Goal: Information Seeking & Learning: Learn about a topic

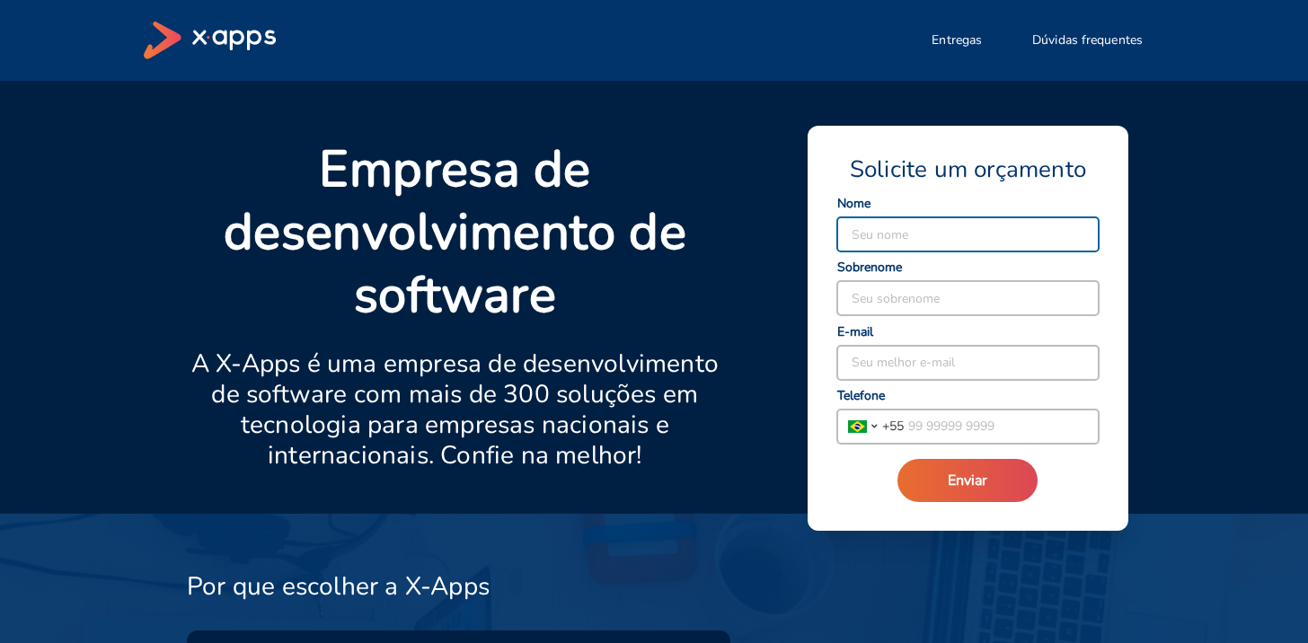
click at [651, 138] on p "Empresa de desenvolvimento de software" at bounding box center [455, 232] width 536 height 189
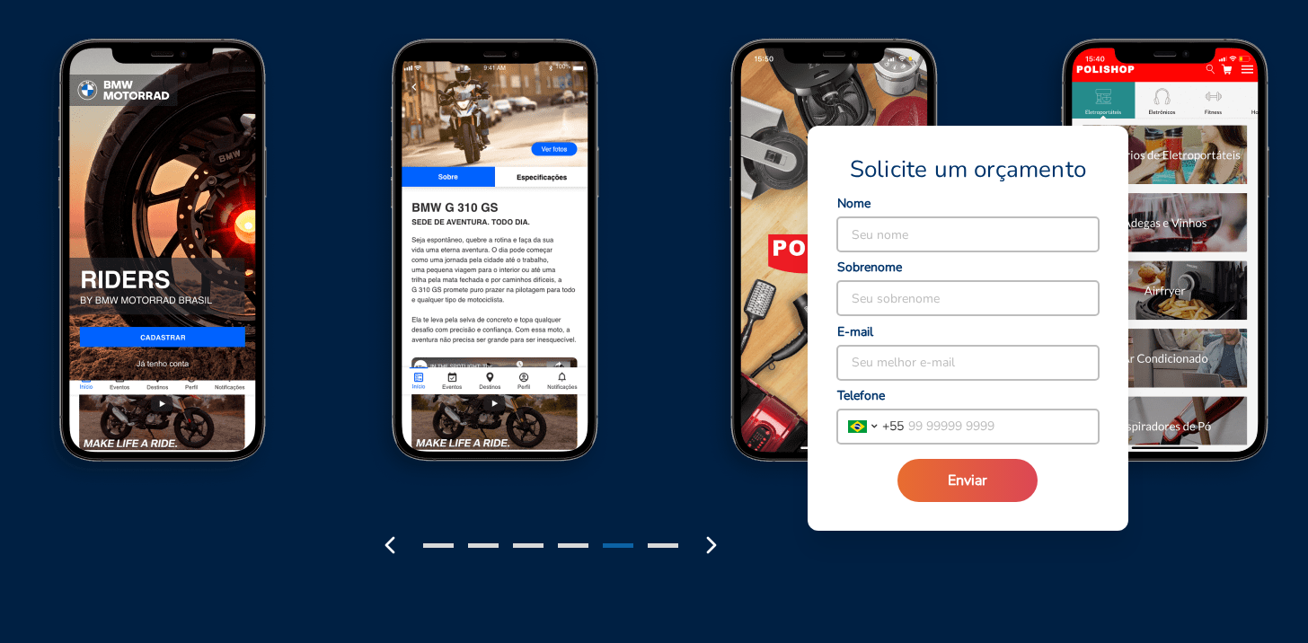
scroll to position [2191, 0]
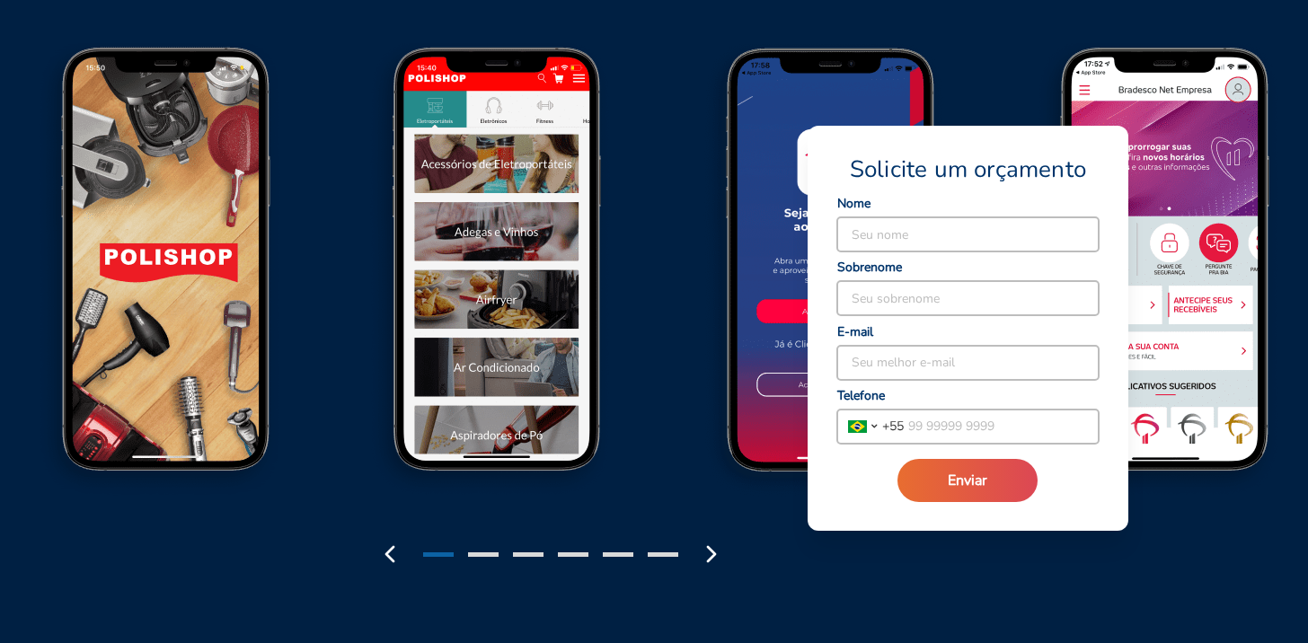
click at [334, 310] on img at bounding box center [167, 274] width 334 height 463
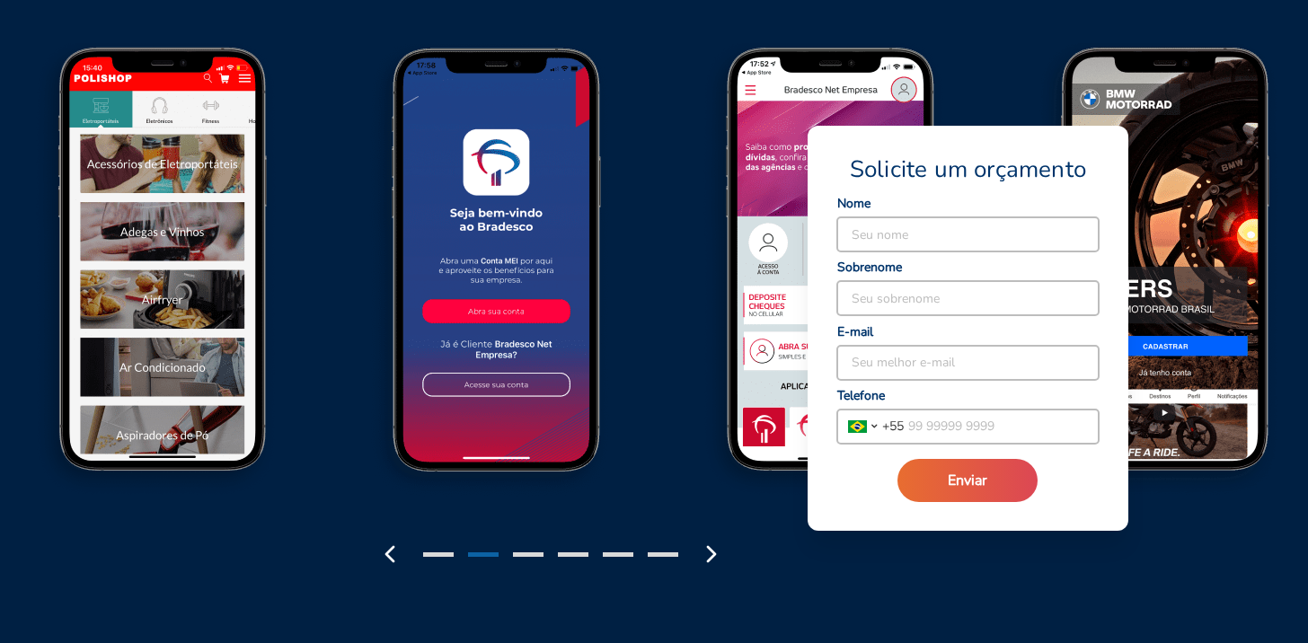
click at [1189, 170] on img at bounding box center [1169, 274] width 334 height 463
click at [645, 509] on div at bounding box center [426, 529] width 608 height 88
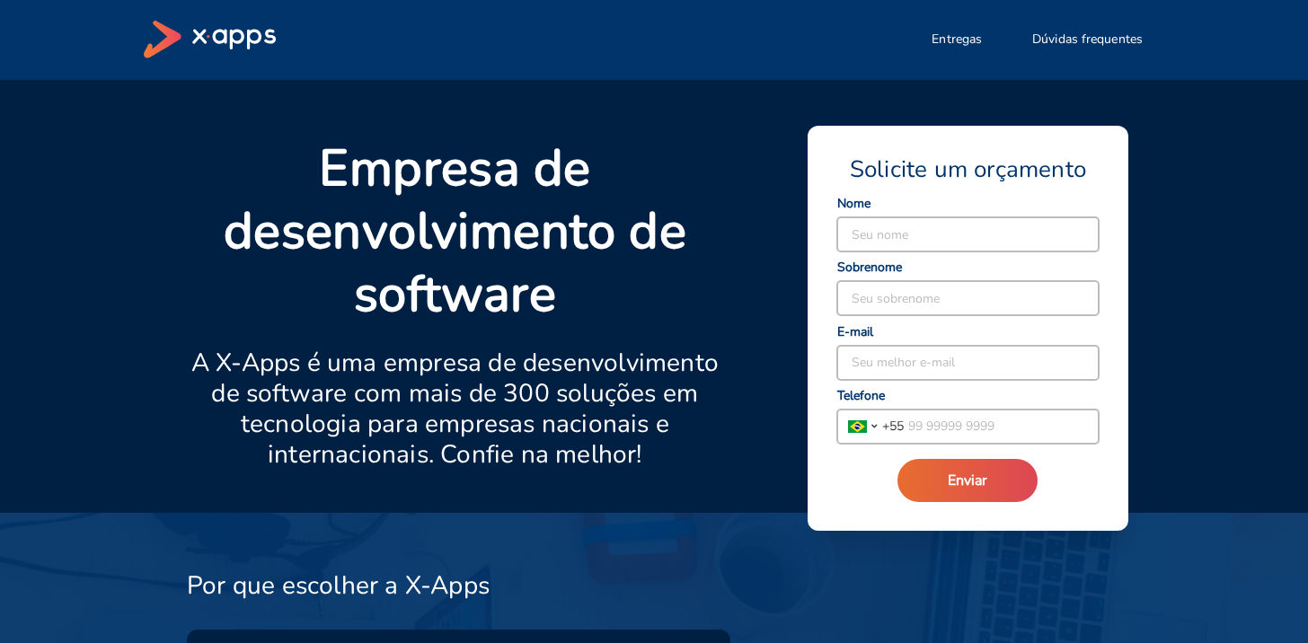
scroll to position [0, 0]
click at [965, 35] on span "Entregas" at bounding box center [956, 40] width 50 height 18
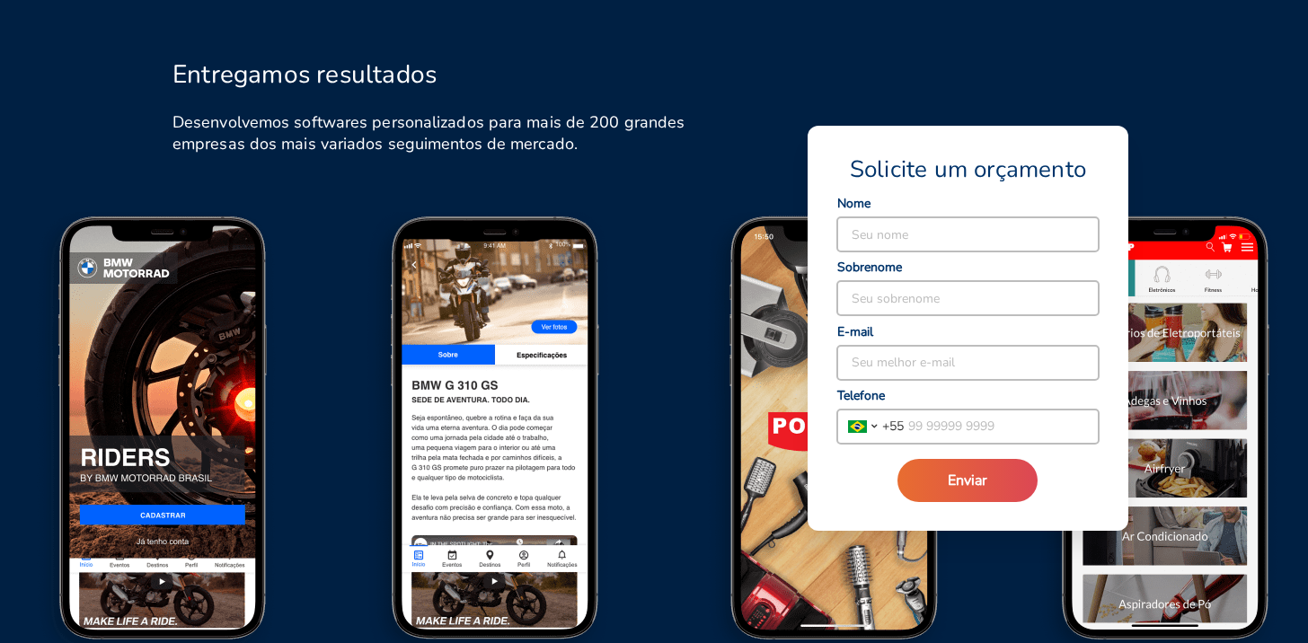
scroll to position [2024, 0]
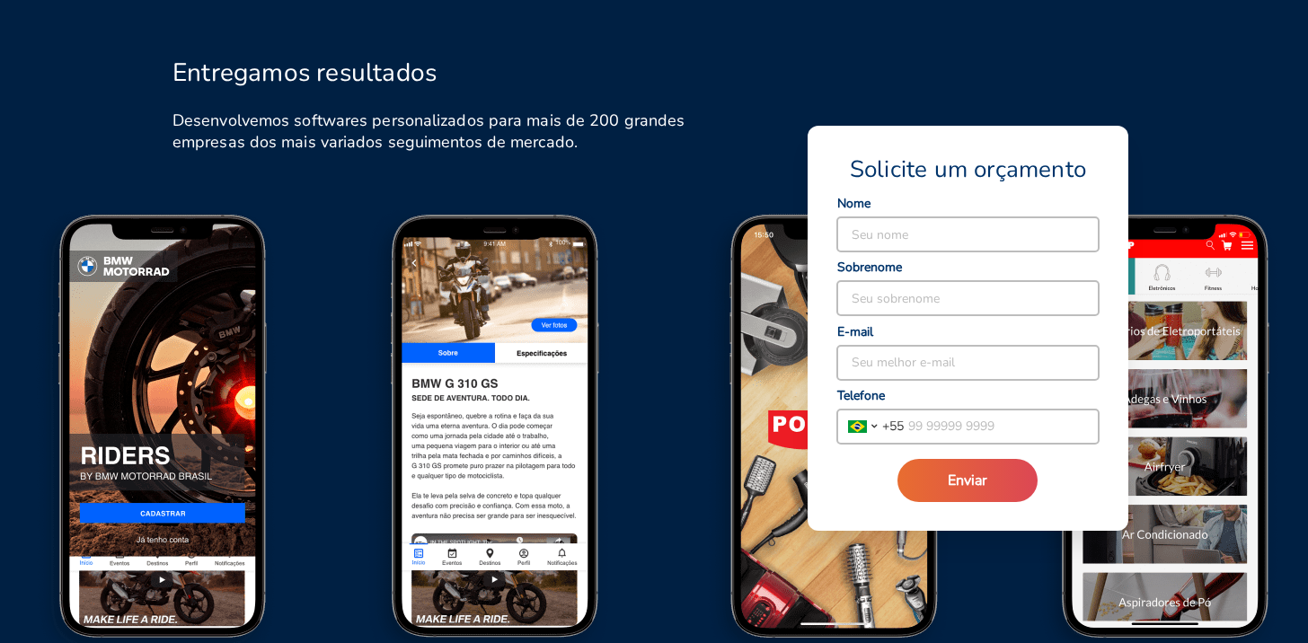
click at [492, 242] on img at bounding box center [501, 441] width 334 height 463
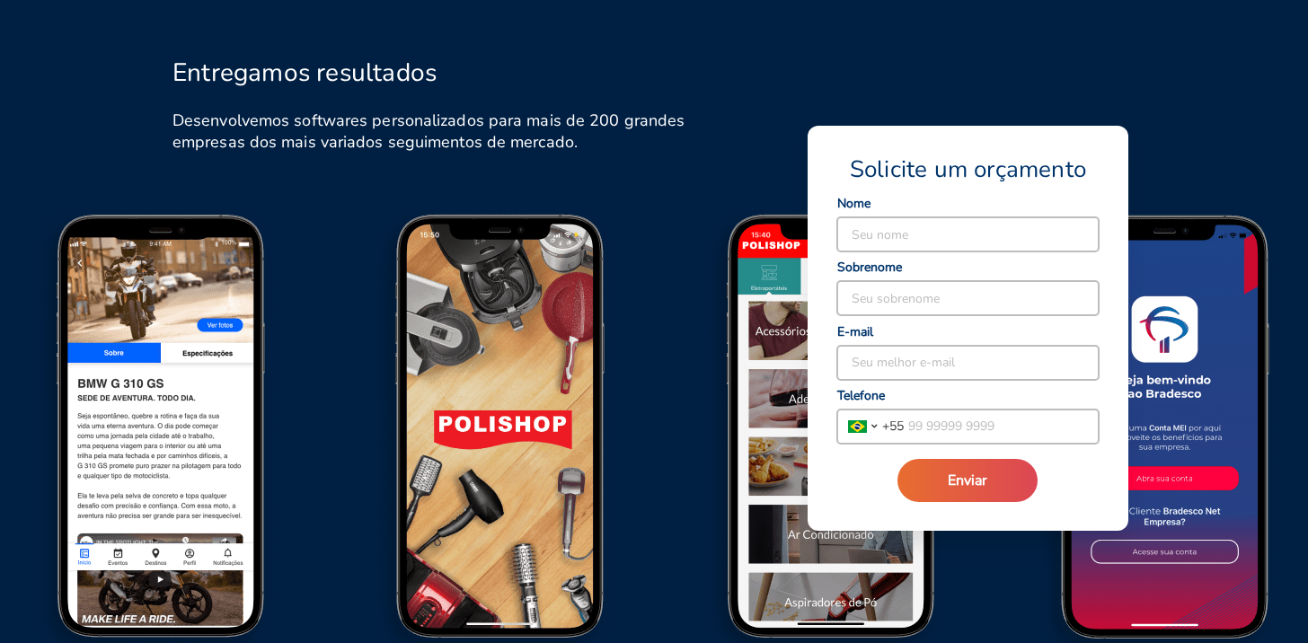
click at [526, 491] on img at bounding box center [501, 441] width 334 height 463
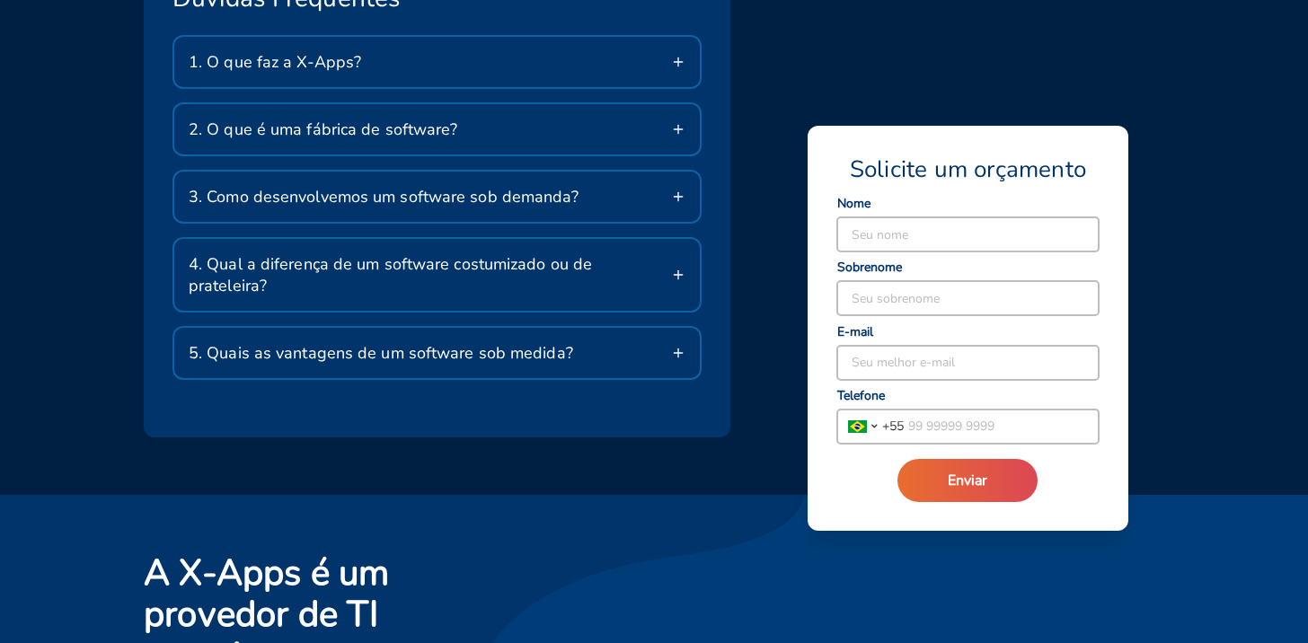
scroll to position [3102, 0]
click at [678, 62] on line at bounding box center [678, 61] width 0 height 8
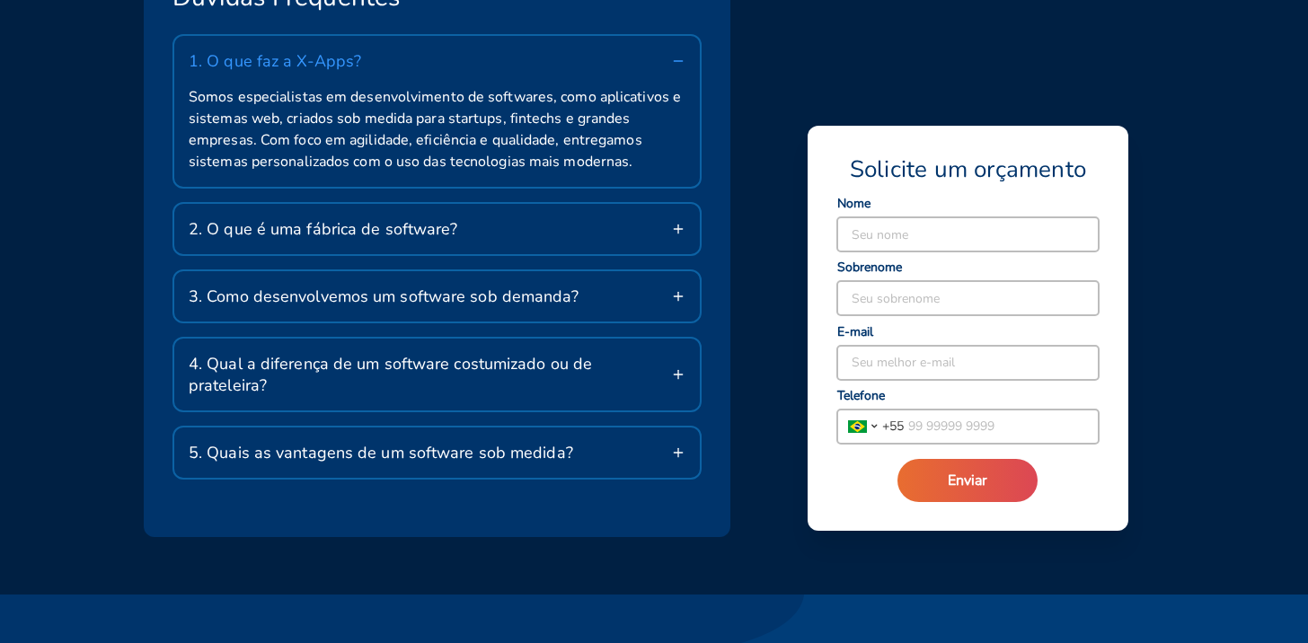
click at [676, 226] on icon at bounding box center [678, 229] width 14 height 14
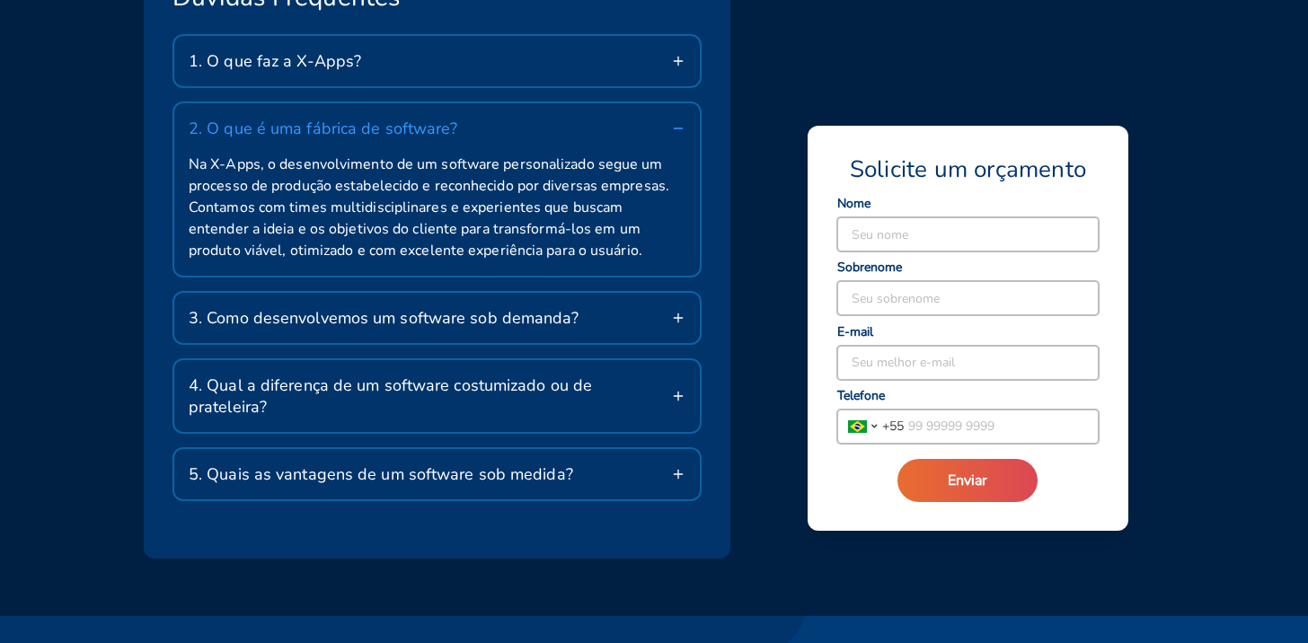
click at [676, 315] on icon at bounding box center [678, 318] width 14 height 14
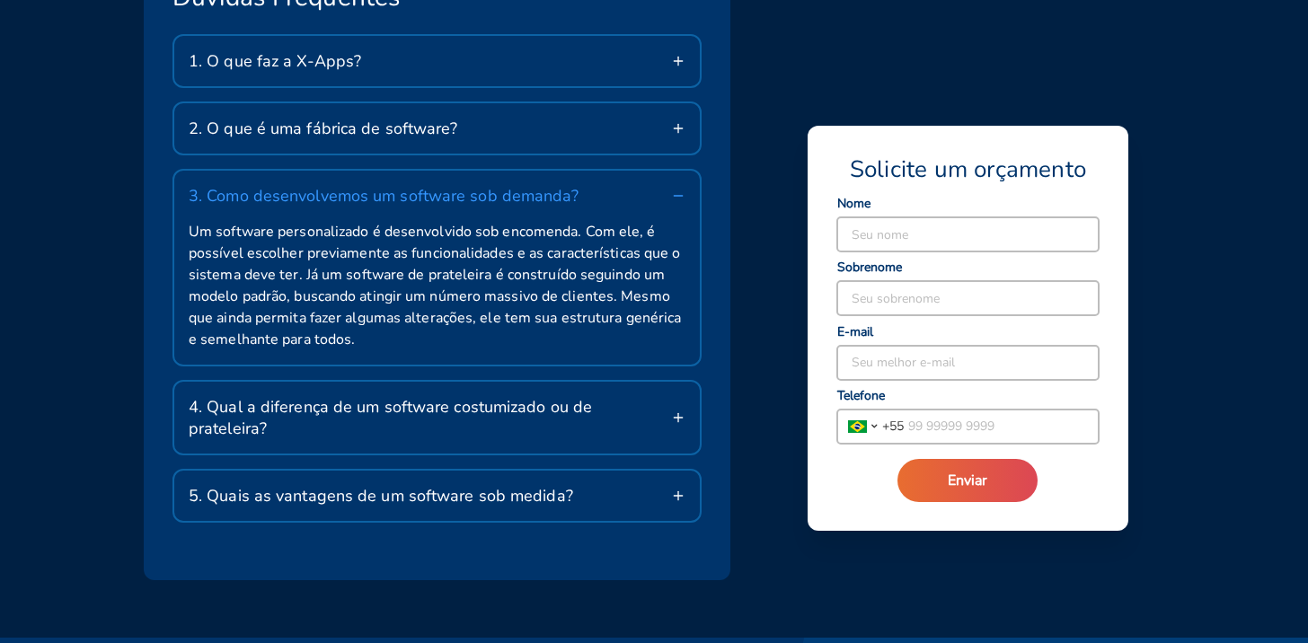
click at [710, 315] on div "Dúvidas Frequentes 1. O que faz a X-Apps? Somos especialistas em desenvolviment…" at bounding box center [437, 253] width 586 height 656
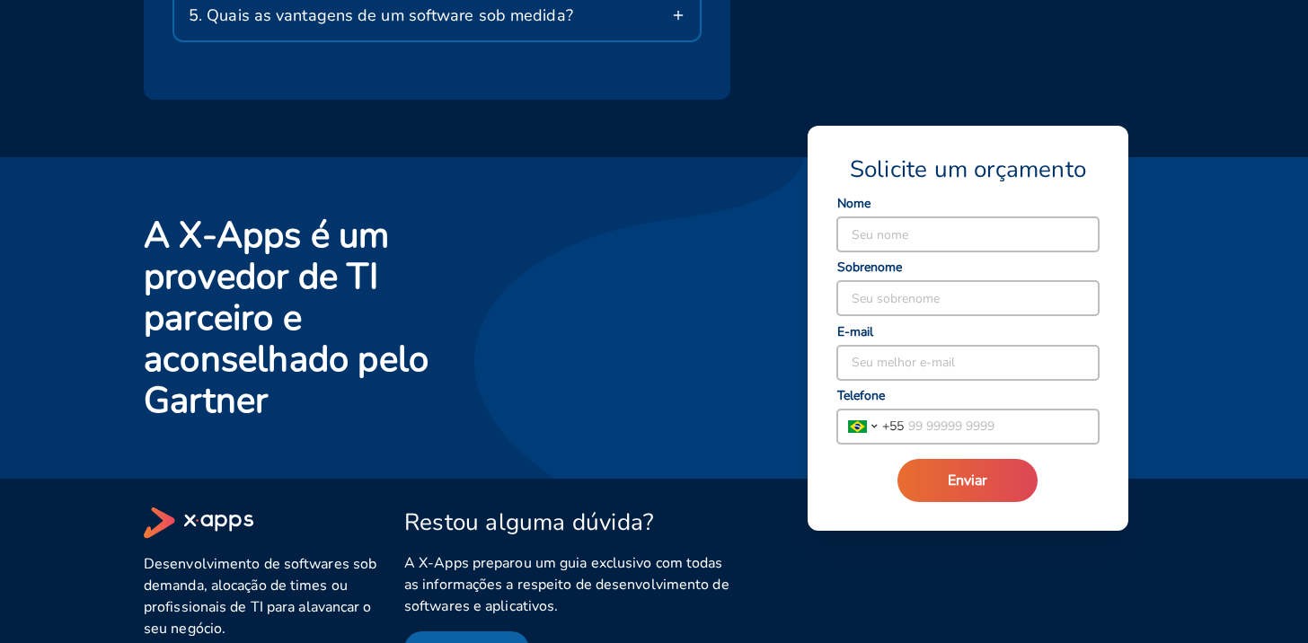
scroll to position [3614, 0]
